Goal: Navigation & Orientation: Find specific page/section

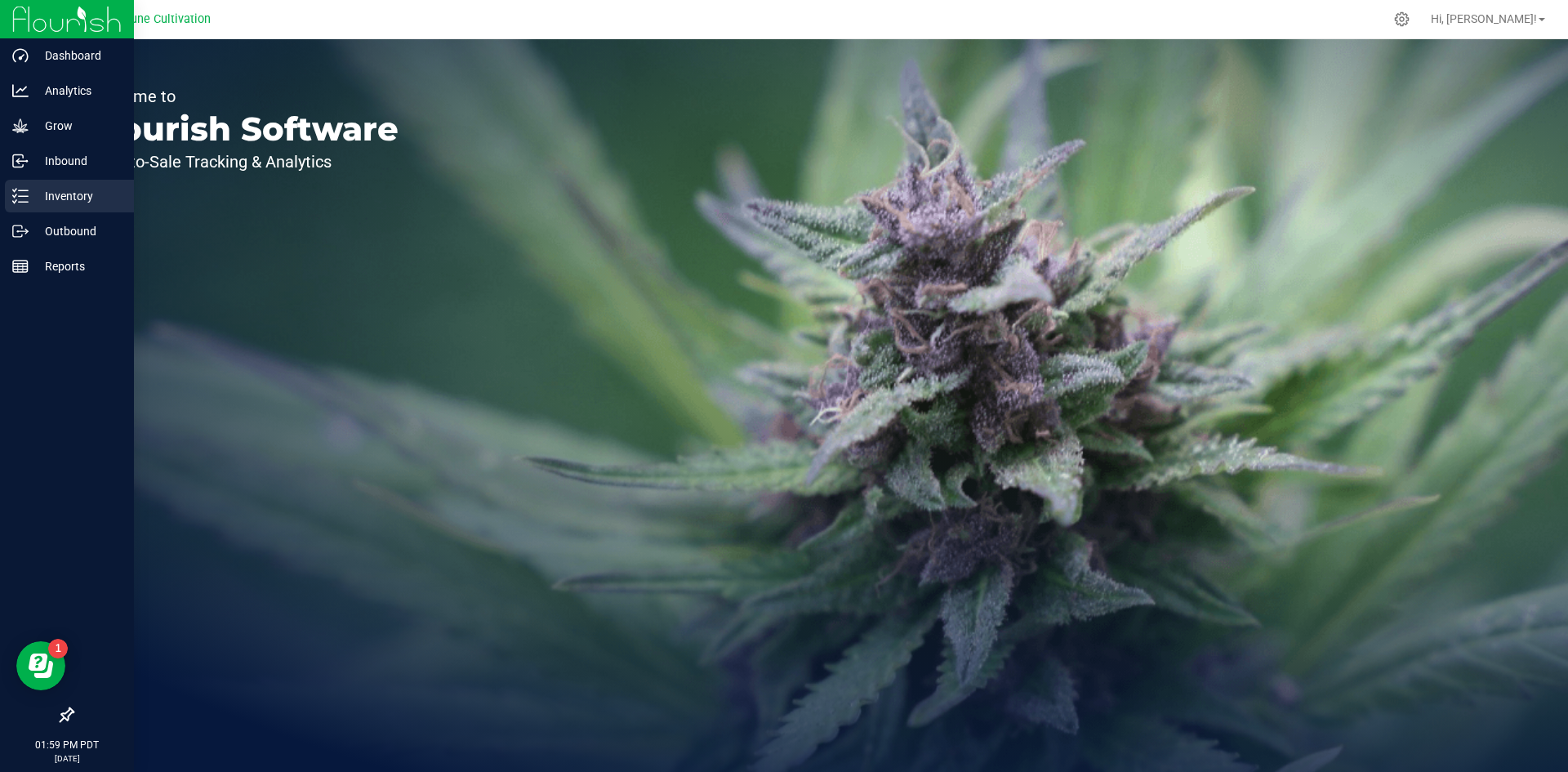
click at [32, 198] on p "Inventory" at bounding box center [78, 195] width 98 height 19
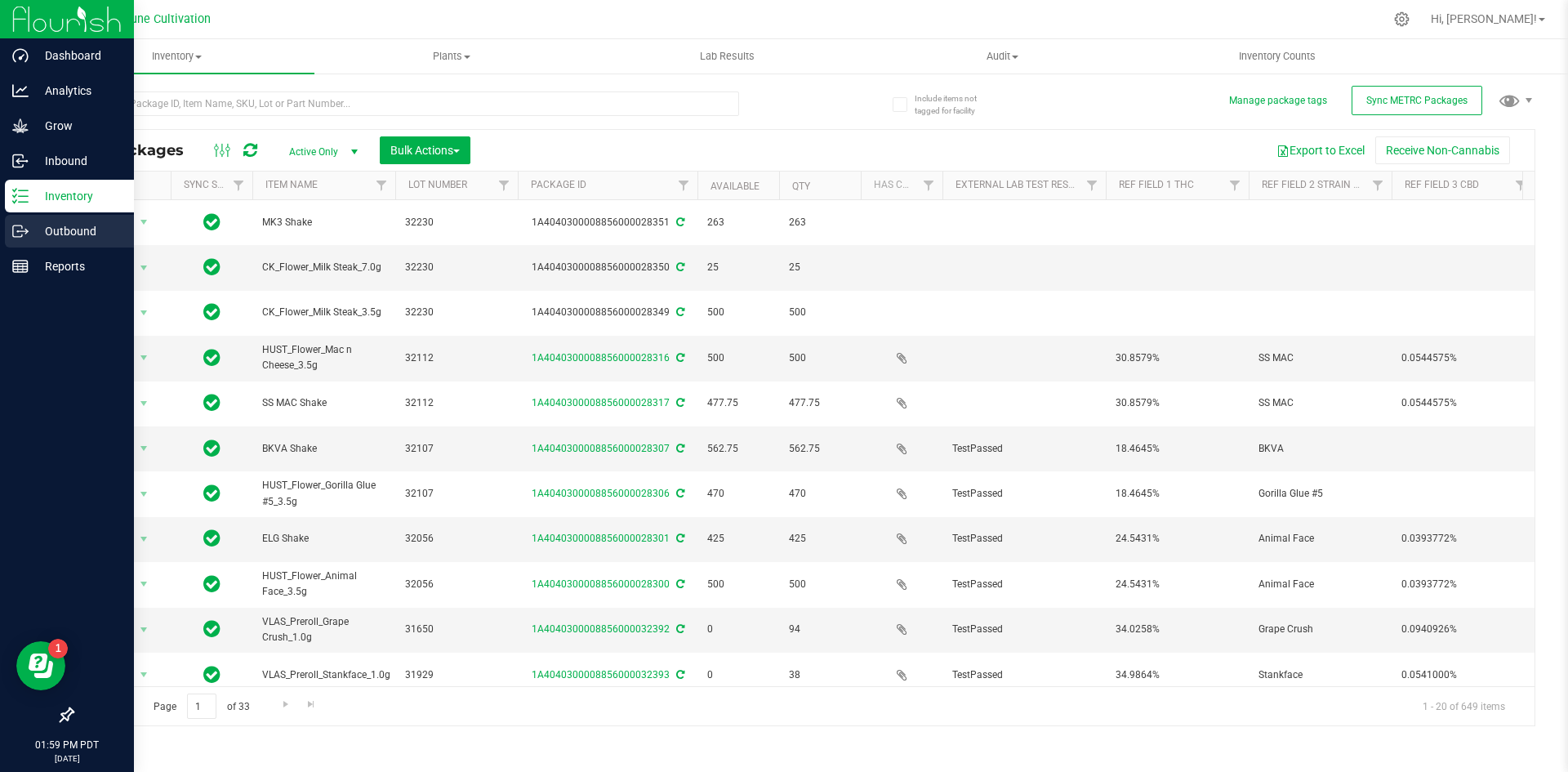
click at [28, 227] on icon at bounding box center [20, 231] width 17 height 17
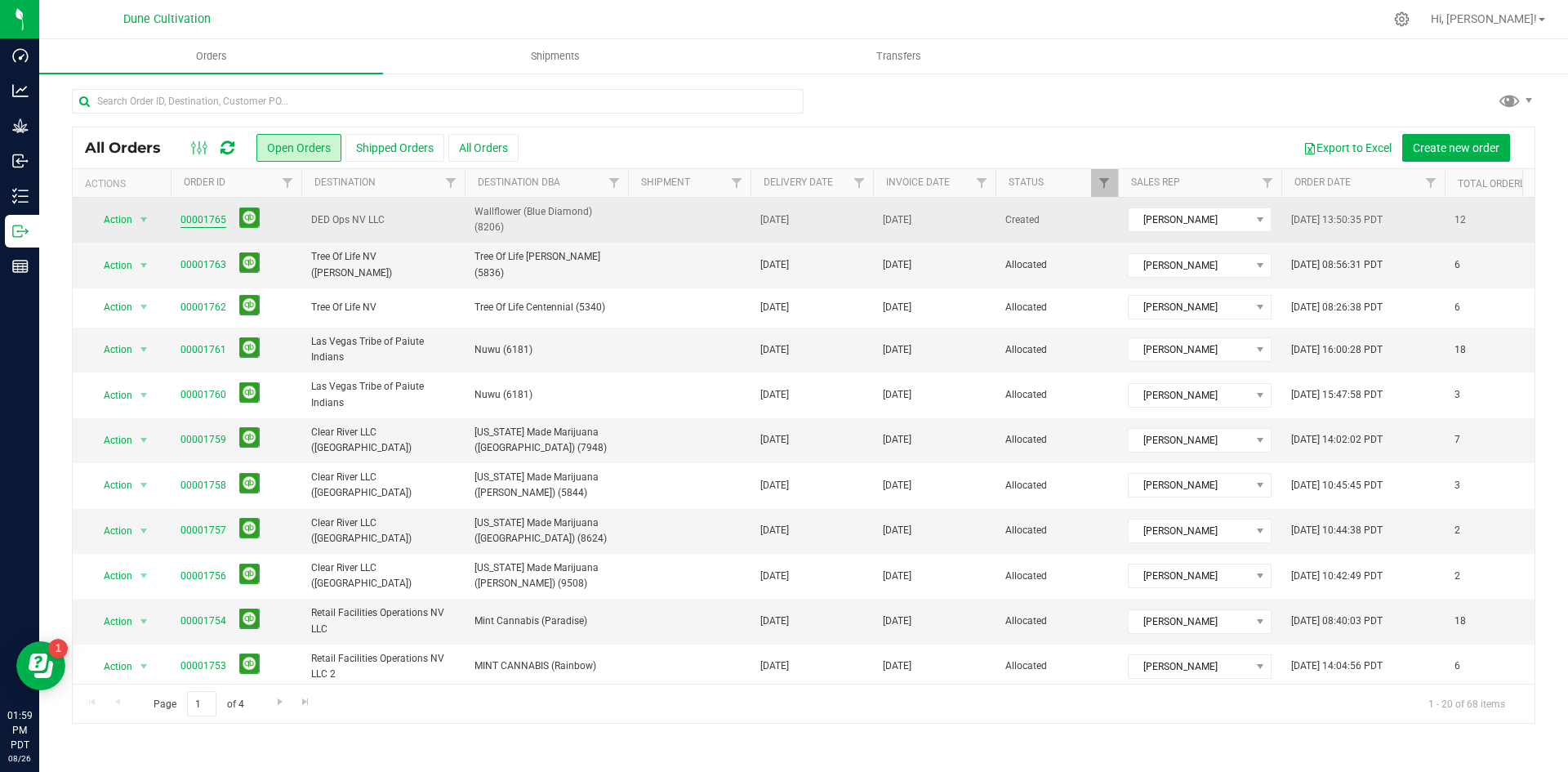
click at [206, 214] on link "00001765" at bounding box center [202, 220] width 45 height 16
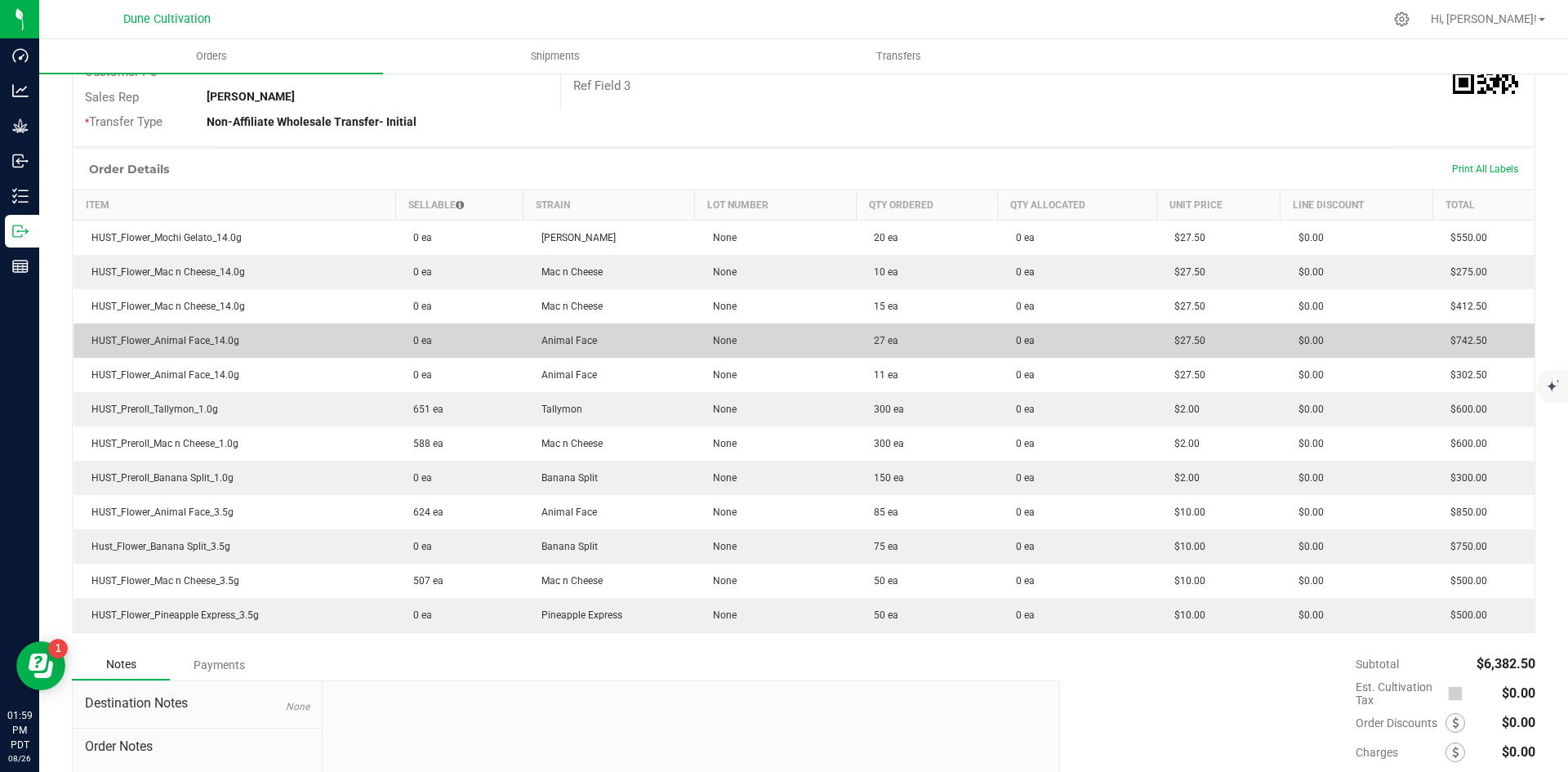
scroll to position [308, 0]
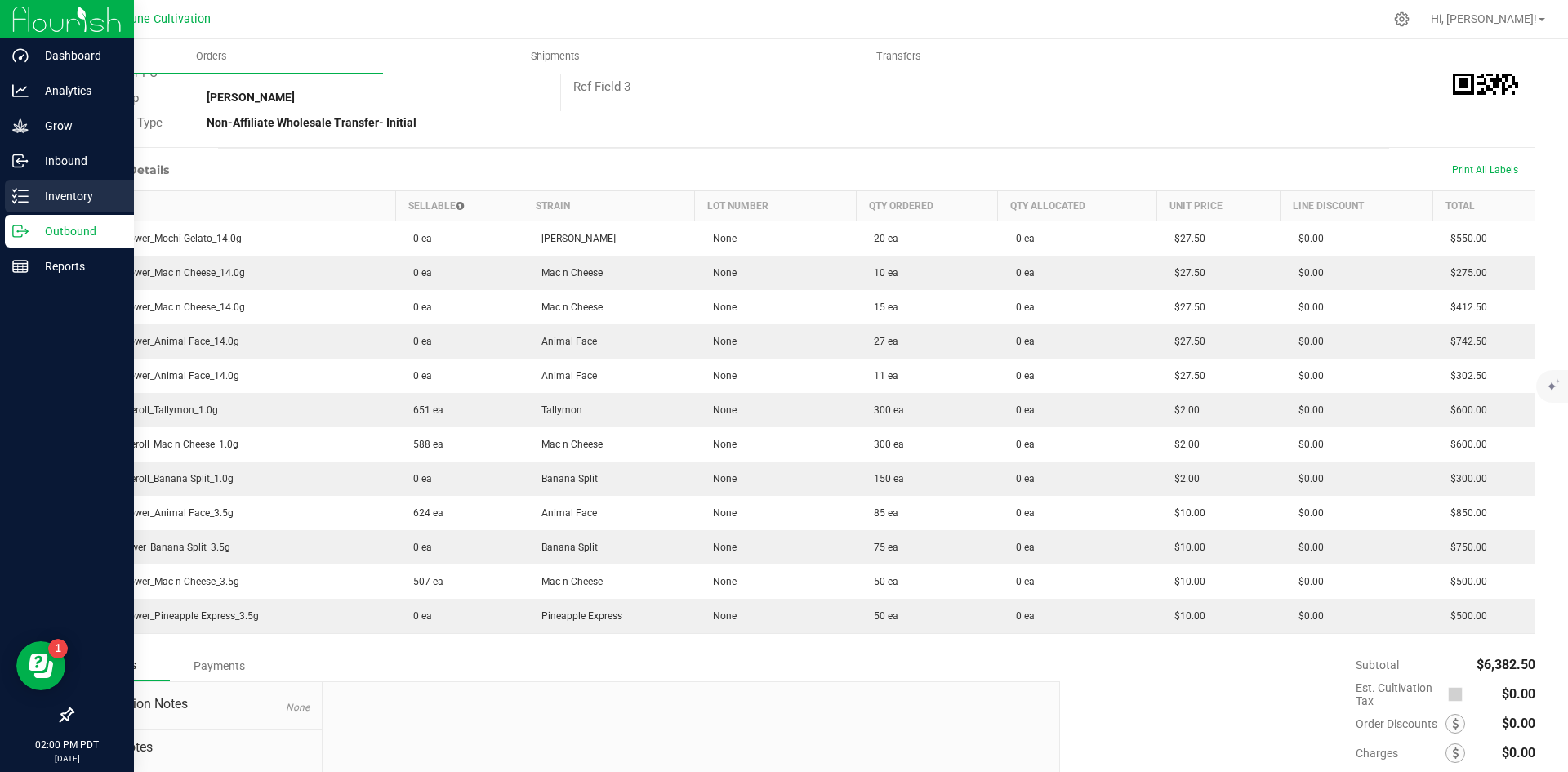
click at [31, 193] on p "Inventory" at bounding box center [78, 195] width 98 height 19
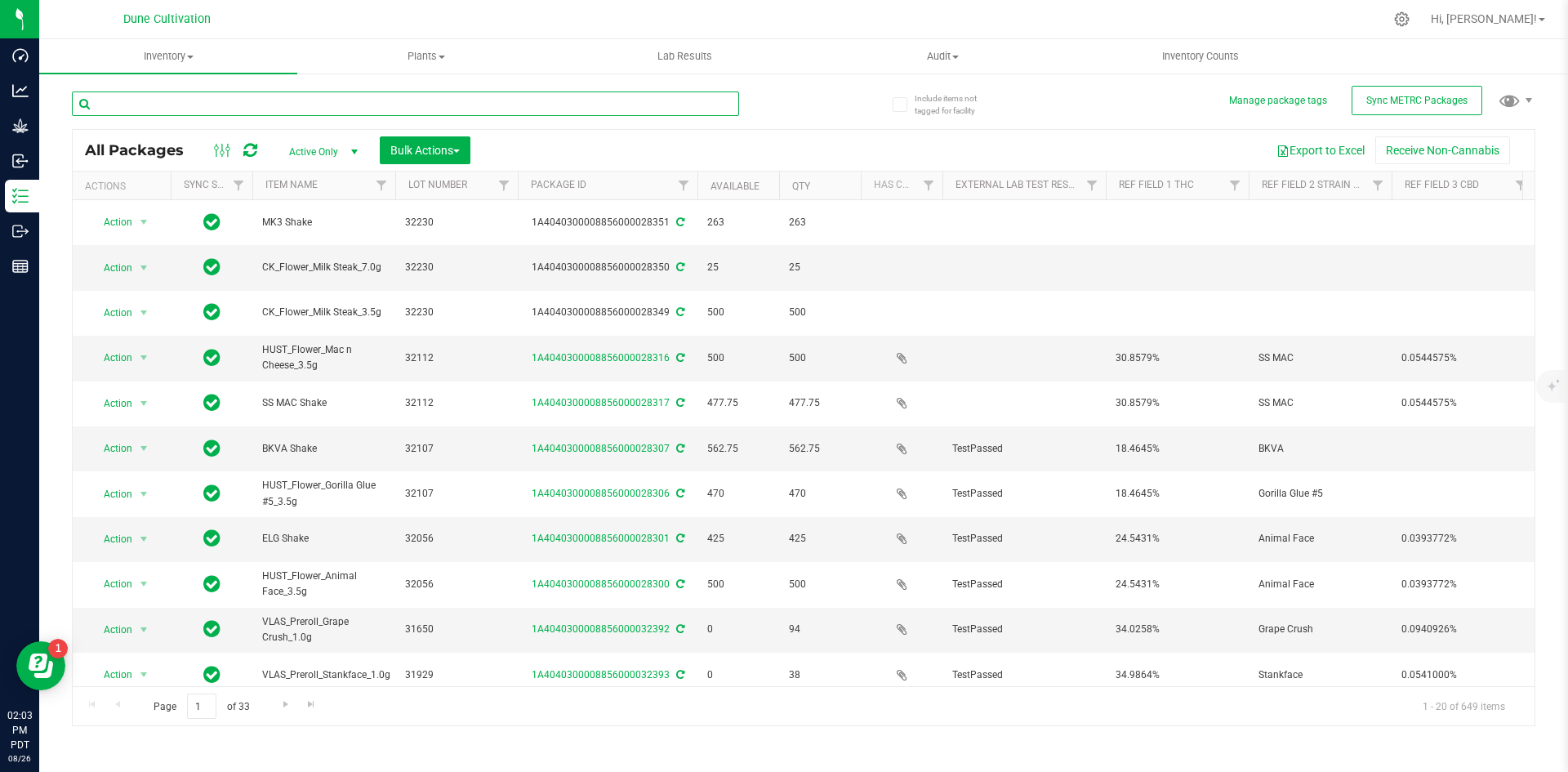
click at [684, 102] on input "text" at bounding box center [406, 104] width 668 height 24
click at [728, 103] on input "text" at bounding box center [406, 104] width 668 height 24
click at [726, 104] on input "text" at bounding box center [406, 104] width 668 height 24
click at [722, 129] on div "All Packages Active Only Active Only Lab Samples Locked All External Internal B…" at bounding box center [803, 150] width 1462 height 41
click at [707, 108] on input "text" at bounding box center [406, 104] width 668 height 24
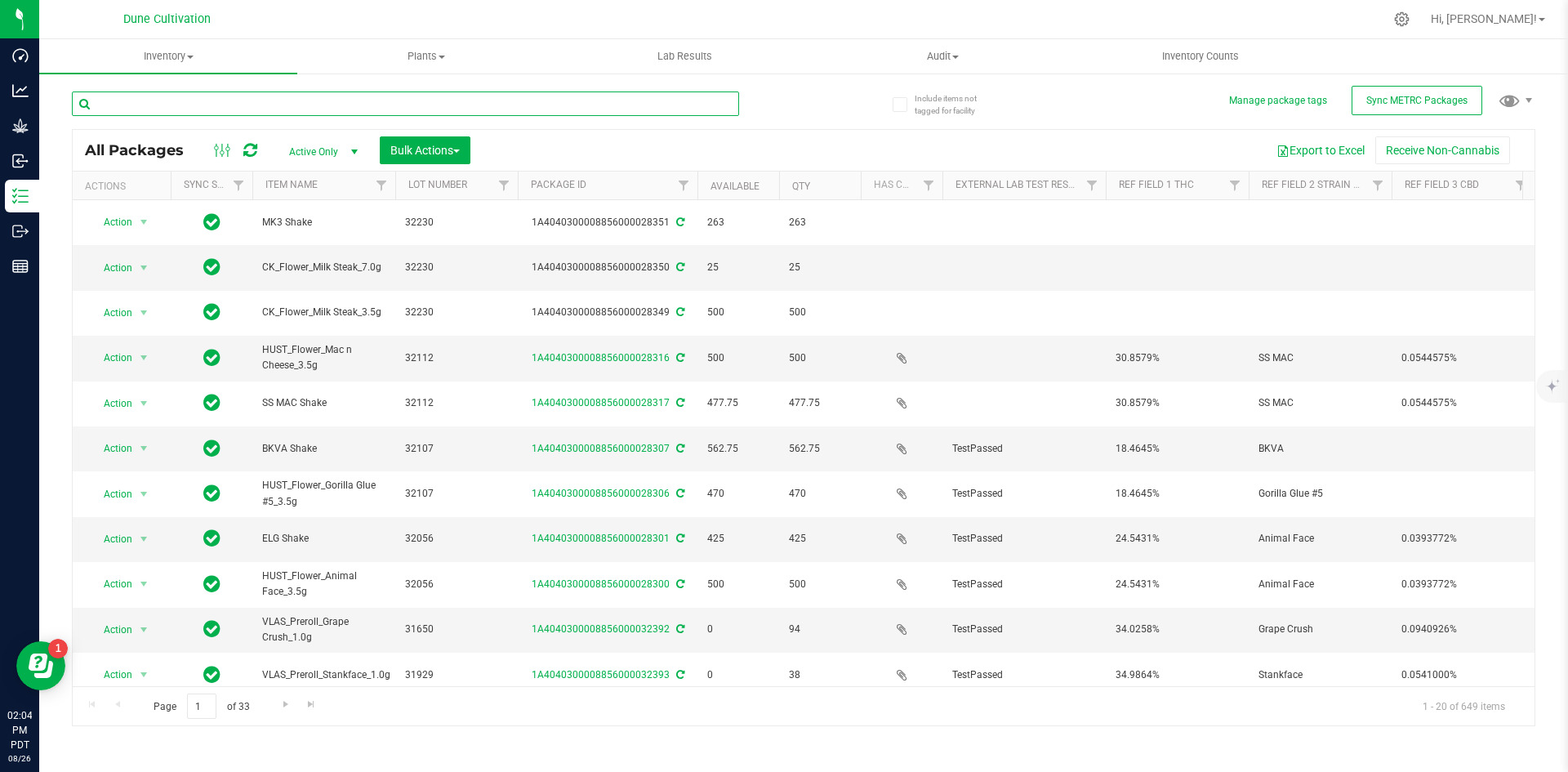
click at [616, 113] on input "text" at bounding box center [406, 104] width 668 height 24
click at [617, 114] on input "text" at bounding box center [406, 104] width 668 height 24
